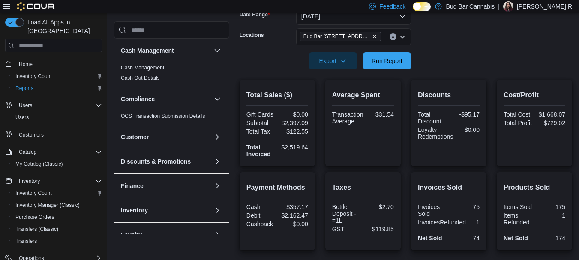
scroll to position [3, 0]
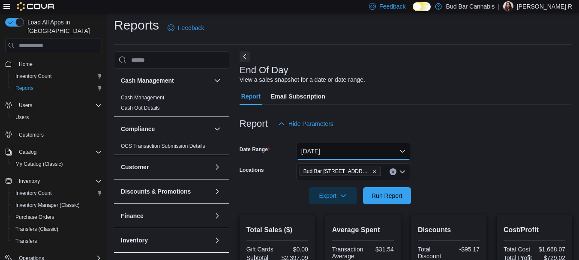
click at [370, 145] on button "Yesterday" at bounding box center [353, 151] width 115 height 17
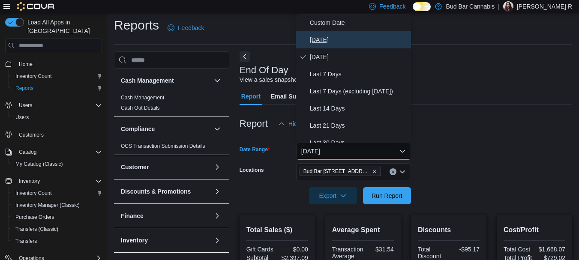
click at [347, 41] on span "Today" at bounding box center [359, 40] width 98 height 10
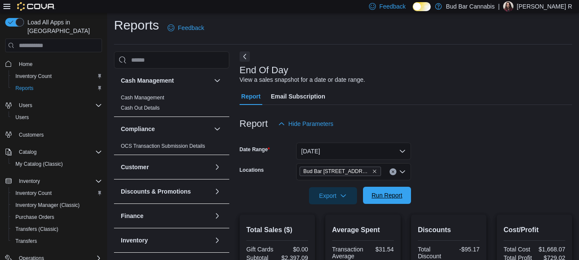
click at [383, 197] on span "Run Report" at bounding box center [387, 195] width 31 height 9
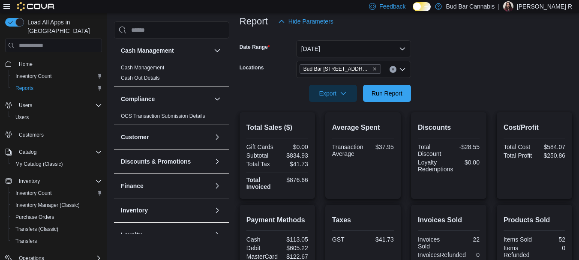
scroll to position [220, 0]
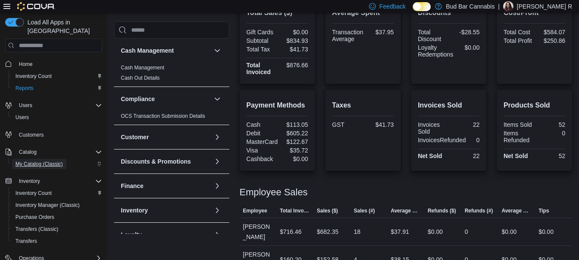
click at [32, 161] on span "My Catalog (Classic)" at bounding box center [39, 164] width 48 height 7
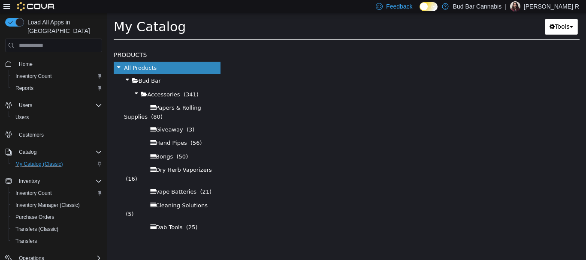
select select "**********"
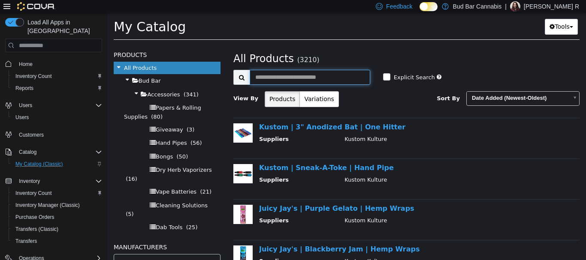
click at [286, 76] on input "text" at bounding box center [310, 77] width 120 height 15
type input "**********"
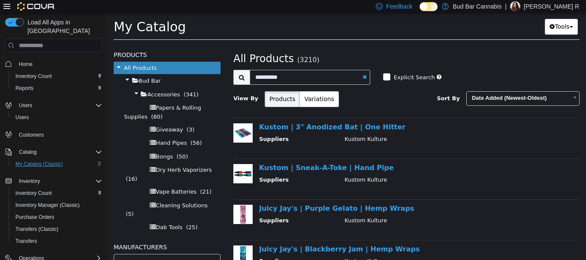
select select "**********"
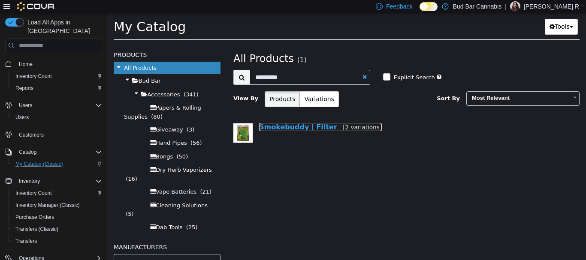
click at [311, 131] on link "Smokebuddy | Filter [2 variations]" at bounding box center [320, 127] width 123 height 8
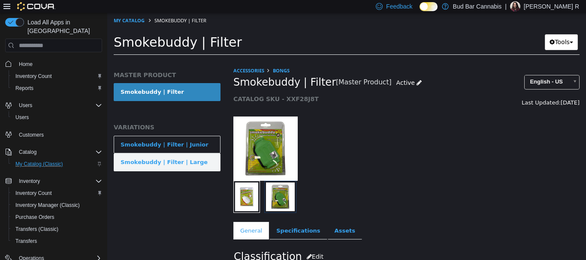
click at [194, 160] on link "Smokebuddy | Filter | Large" at bounding box center [167, 162] width 107 height 18
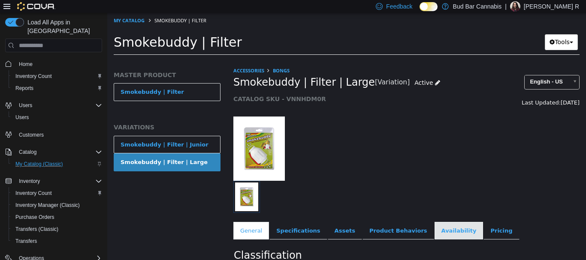
click at [434, 230] on link "Availability" at bounding box center [458, 231] width 49 height 18
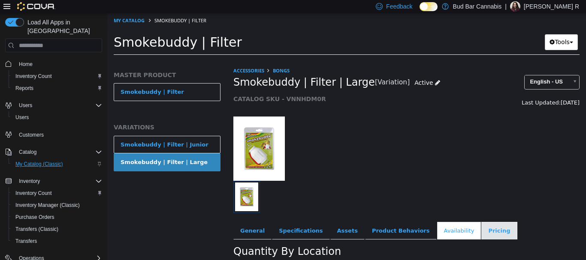
click at [481, 227] on link "Pricing" at bounding box center [499, 231] width 36 height 18
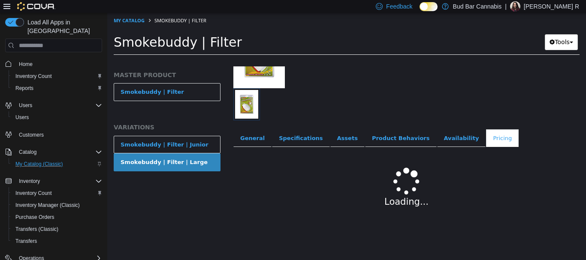
scroll to position [119, 0]
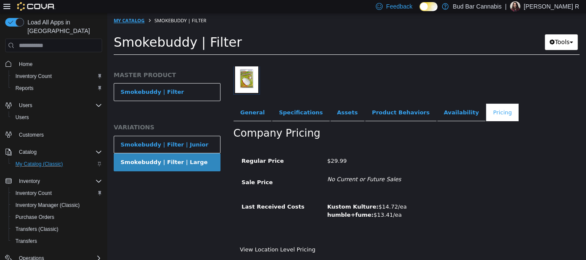
click at [135, 14] on ol "My Catalog Smokebuddy | Filter" at bounding box center [346, 20] width 478 height 15
click at [135, 17] on link "My Catalog" at bounding box center [129, 20] width 31 height 6
select select "**********"
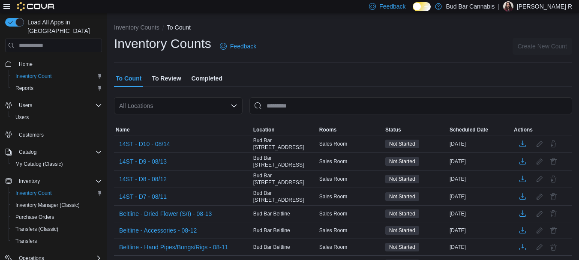
click at [239, 102] on div "All Locations" at bounding box center [178, 105] width 129 height 17
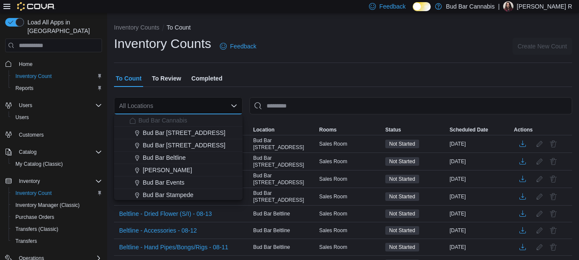
click at [237, 101] on div "All Locations Combo box. Selected. Combo box input. All Locations. Type some te…" at bounding box center [178, 105] width 129 height 17
click at [185, 135] on span "Bud Bar [STREET_ADDRESS]" at bounding box center [184, 133] width 83 height 9
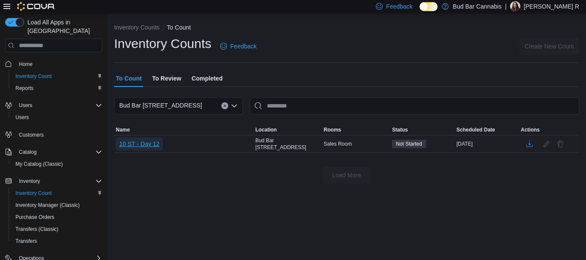
click at [146, 142] on span "10 ST - Day 12" at bounding box center [139, 144] width 40 height 9
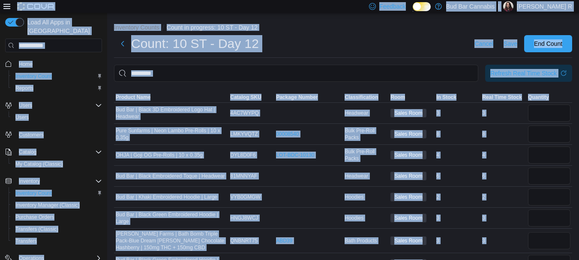
drag, startPoint x: 508, startPoint y: 240, endPoint x: 161, endPoint y: 29, distance: 406.5
click at [162, 0] on html "Feedback Dark Mode Bud Bar Cannabis | [PERSON_NAME] R Load All Apps in New Hub …" at bounding box center [289, 130] width 579 height 260
click at [279, 83] on div at bounding box center [343, 87] width 458 height 10
